Goal: Use online tool/utility: Utilize a website feature to perform a specific function

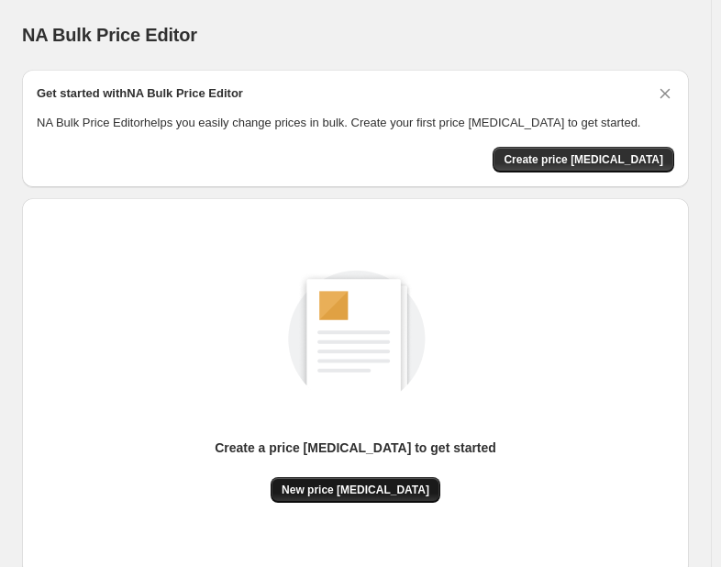
click at [362, 493] on span "New price [MEDICAL_DATA]" at bounding box center [356, 490] width 148 height 15
click at [389, 485] on span "New price [MEDICAL_DATA]" at bounding box center [356, 490] width 148 height 15
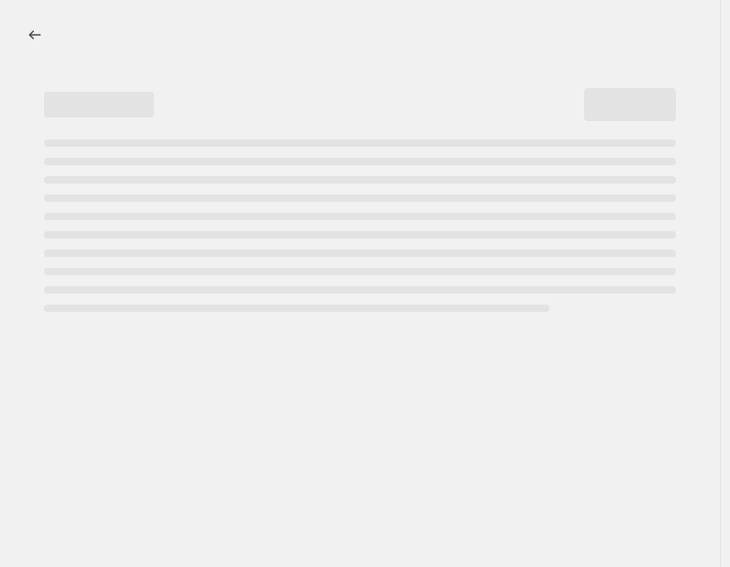
select select "percentage"
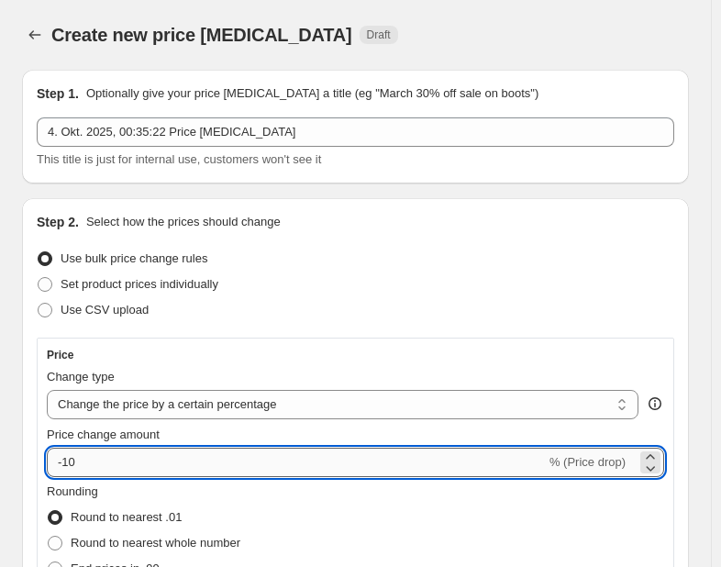
click at [116, 456] on input "-10" at bounding box center [296, 462] width 499 height 29
type input "-1"
type input "-30"
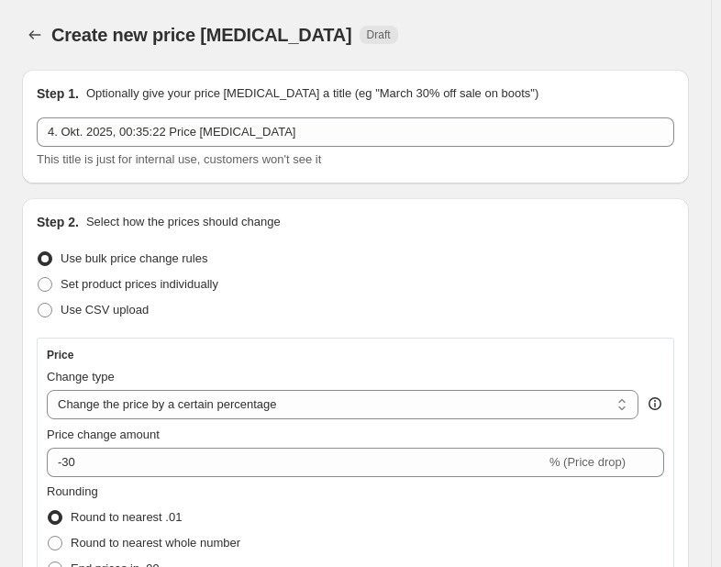
click at [385, 263] on div "Use bulk price change rules" at bounding box center [356, 259] width 638 height 26
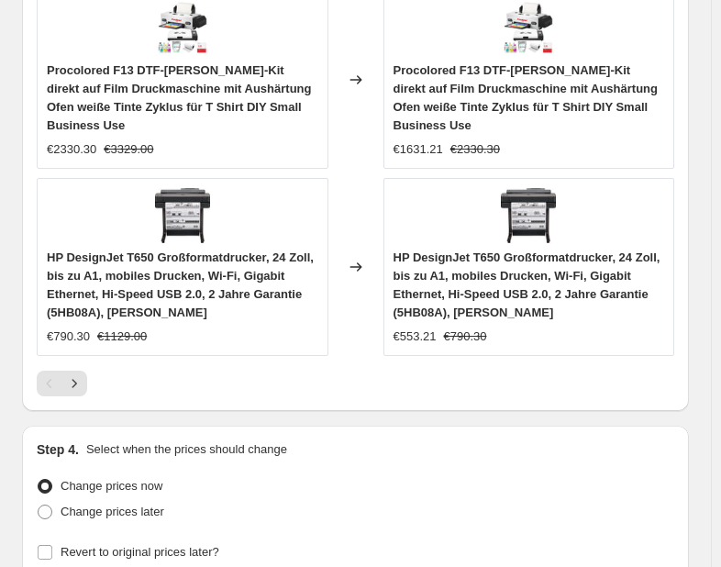
scroll to position [1987, 0]
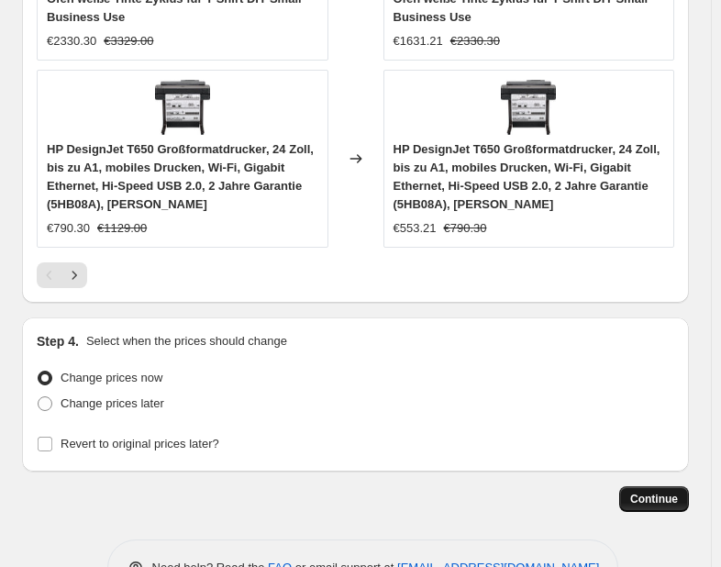
click at [677, 492] on span "Continue" at bounding box center [654, 499] width 48 height 15
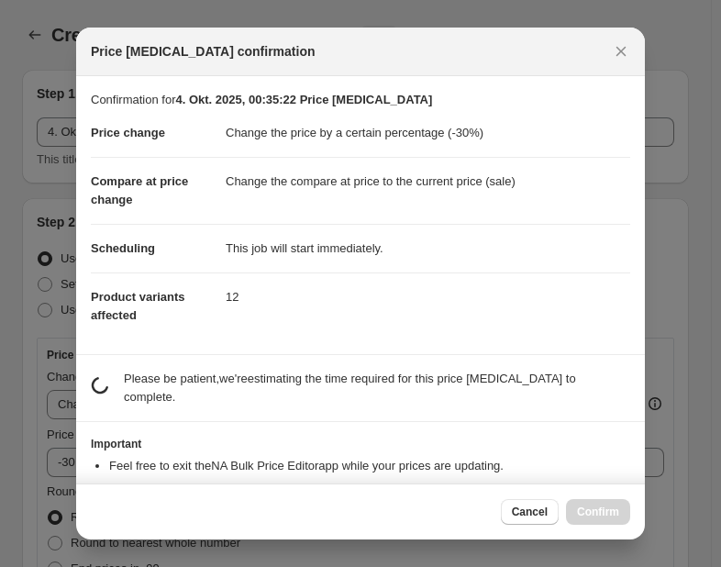
scroll to position [0, 0]
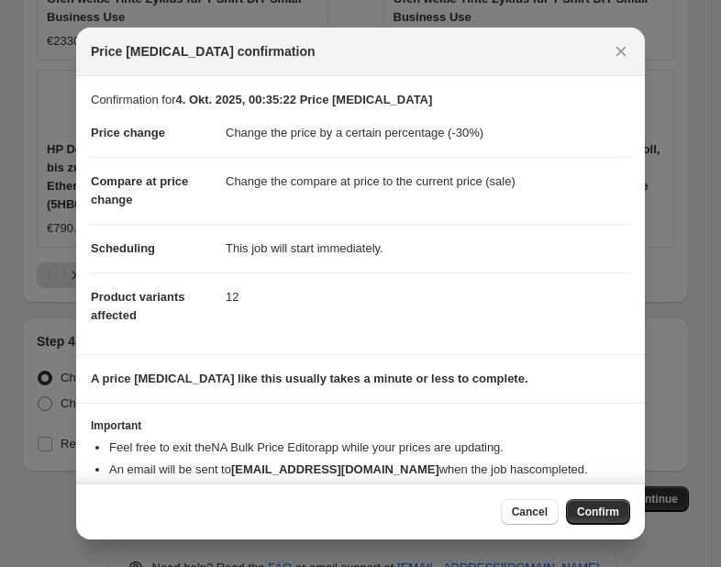
click at [588, 518] on span "Confirm" at bounding box center [598, 512] width 42 height 15
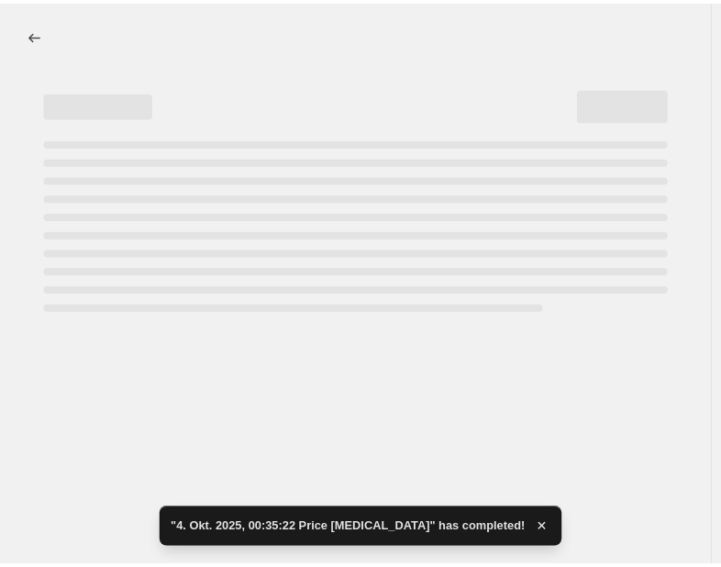
select select "percentage"
